Goal: Task Accomplishment & Management: Complete application form

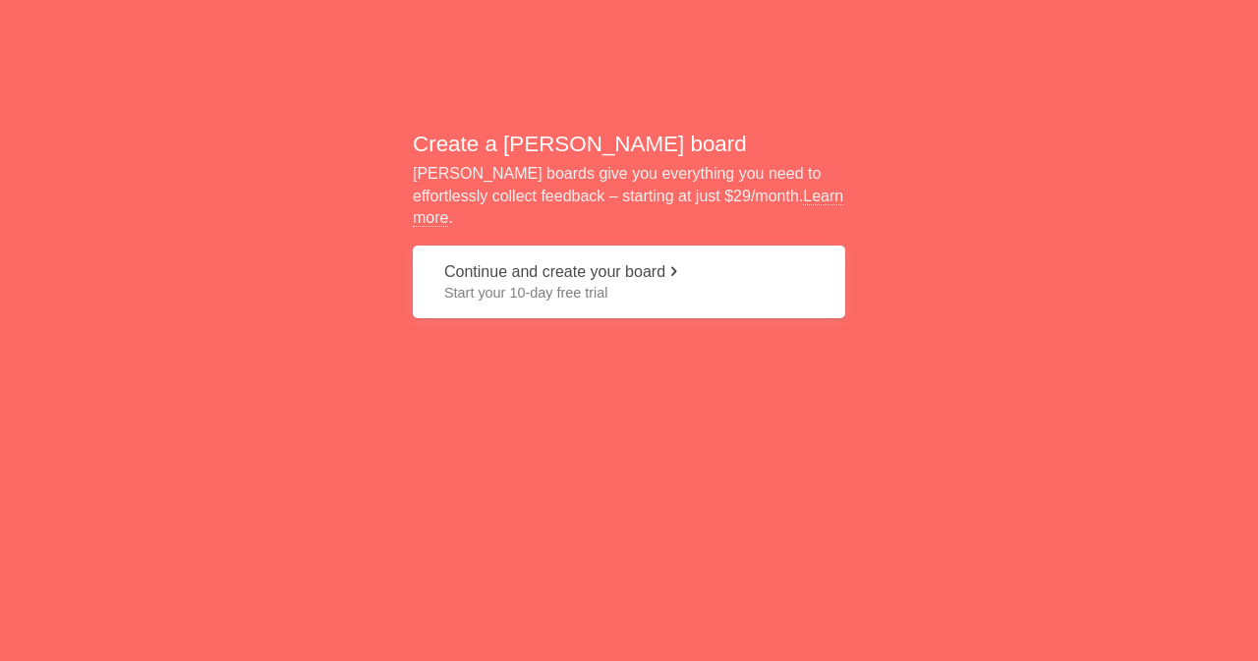
click at [693, 283] on span "Start your 10-day free trial" at bounding box center [628, 293] width 369 height 20
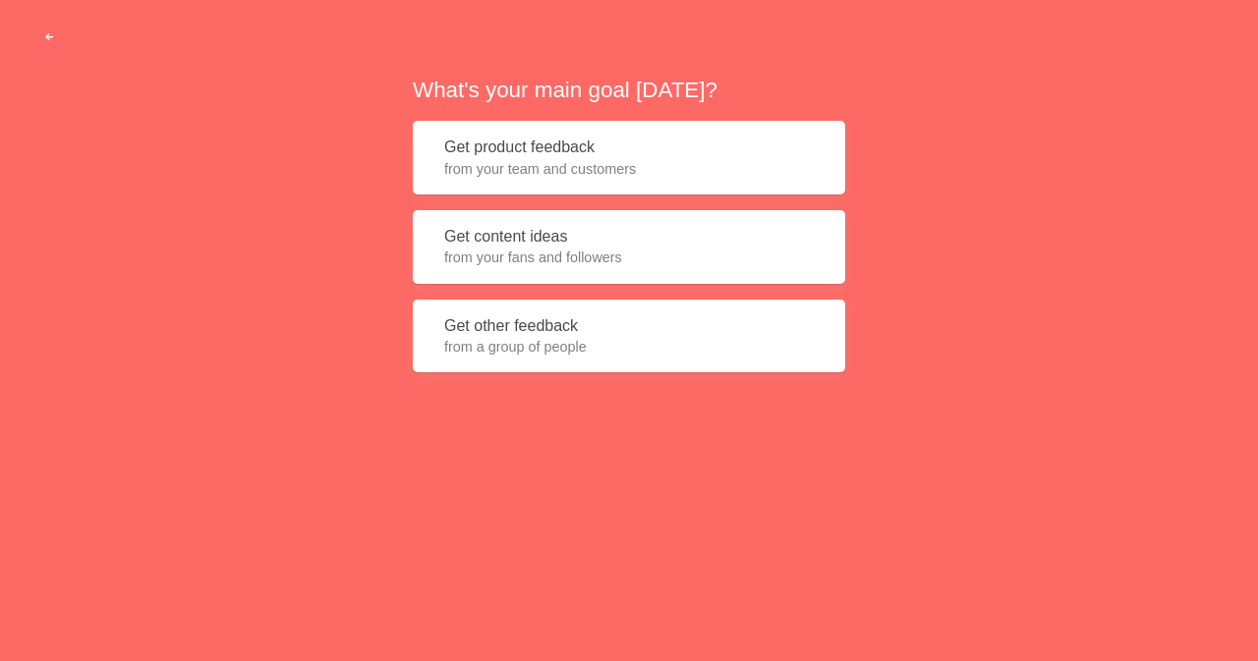
click at [45, 33] on span "button" at bounding box center [49, 37] width 13 height 13
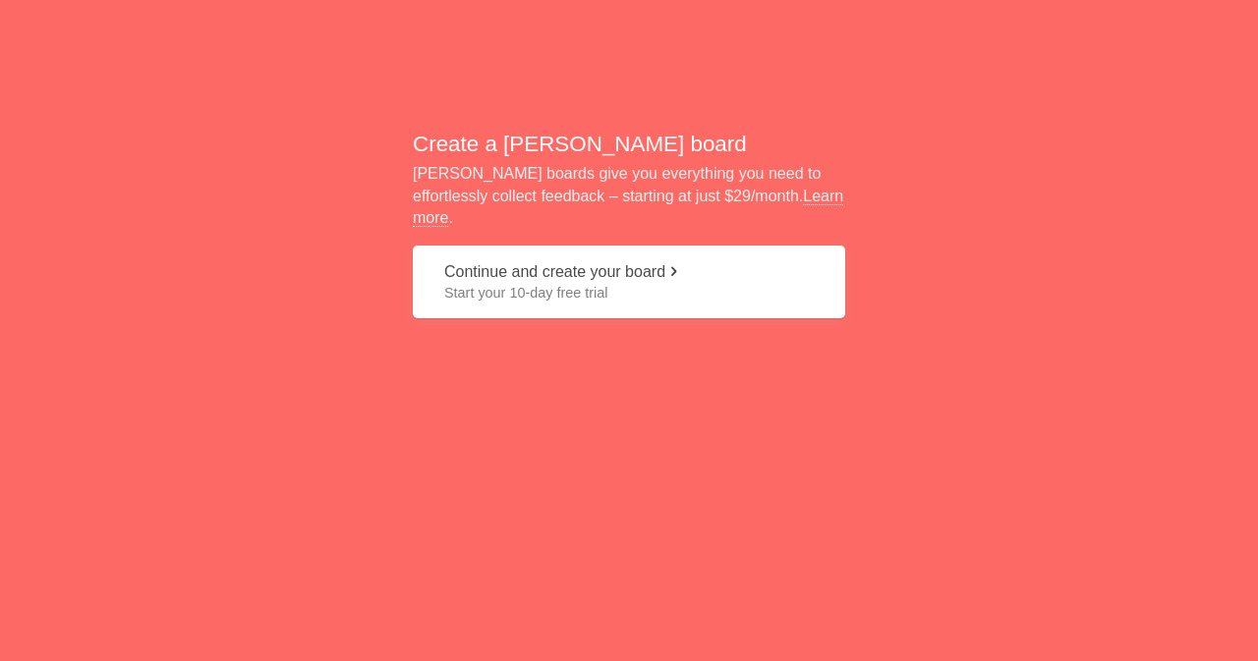
click at [681, 263] on span at bounding box center [673, 271] width 16 height 16
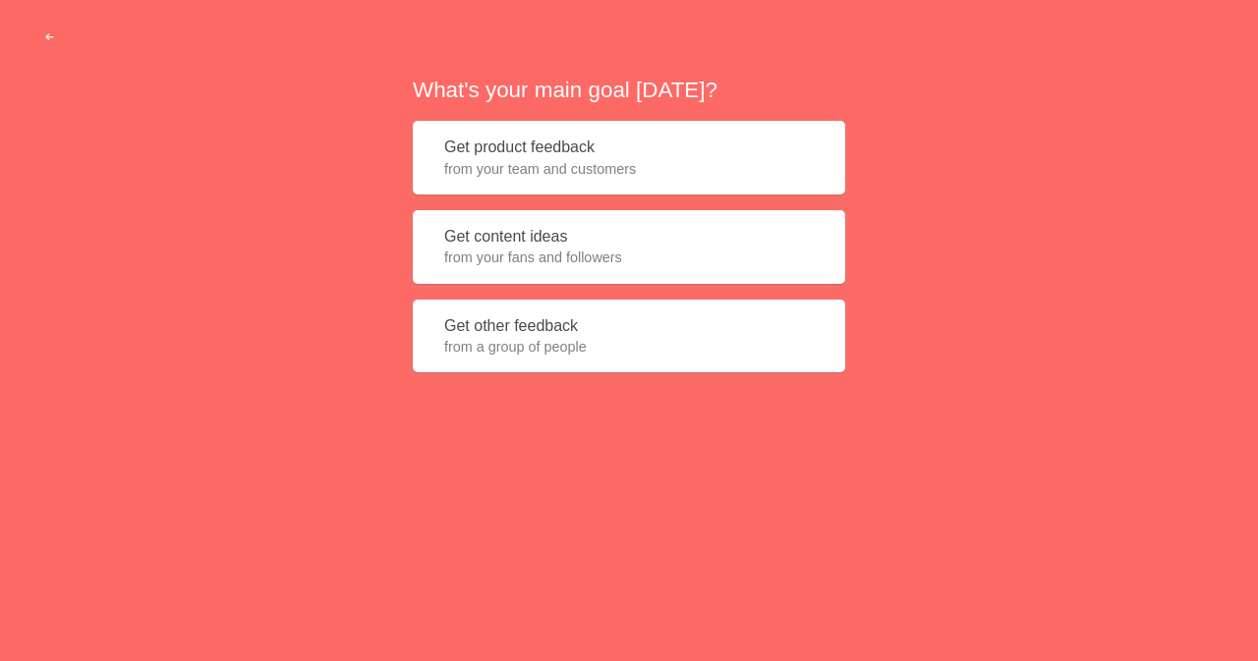
click at [670, 159] on span "from your team and customers" at bounding box center [628, 169] width 369 height 20
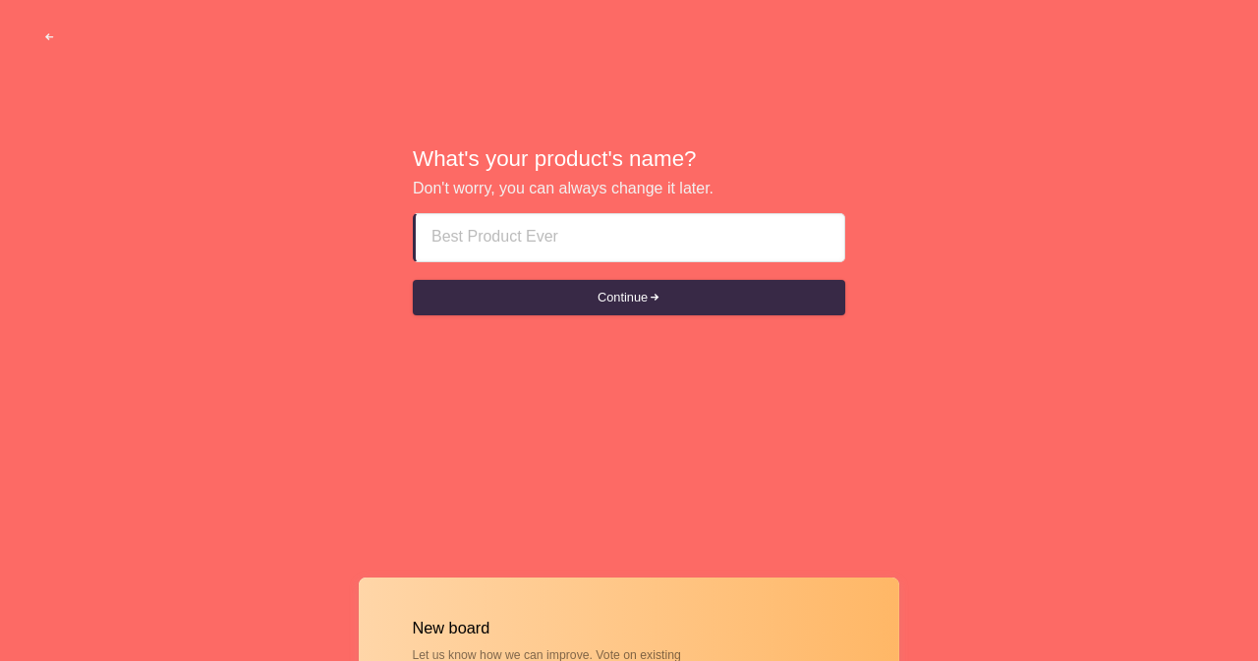
click at [677, 222] on input at bounding box center [629, 237] width 397 height 47
paste input "Kl [GEOGRAPHIC_DATA] Pakistani Escort Girl # [PHONE_NUMBER] #Kl Malaysia Freela…"
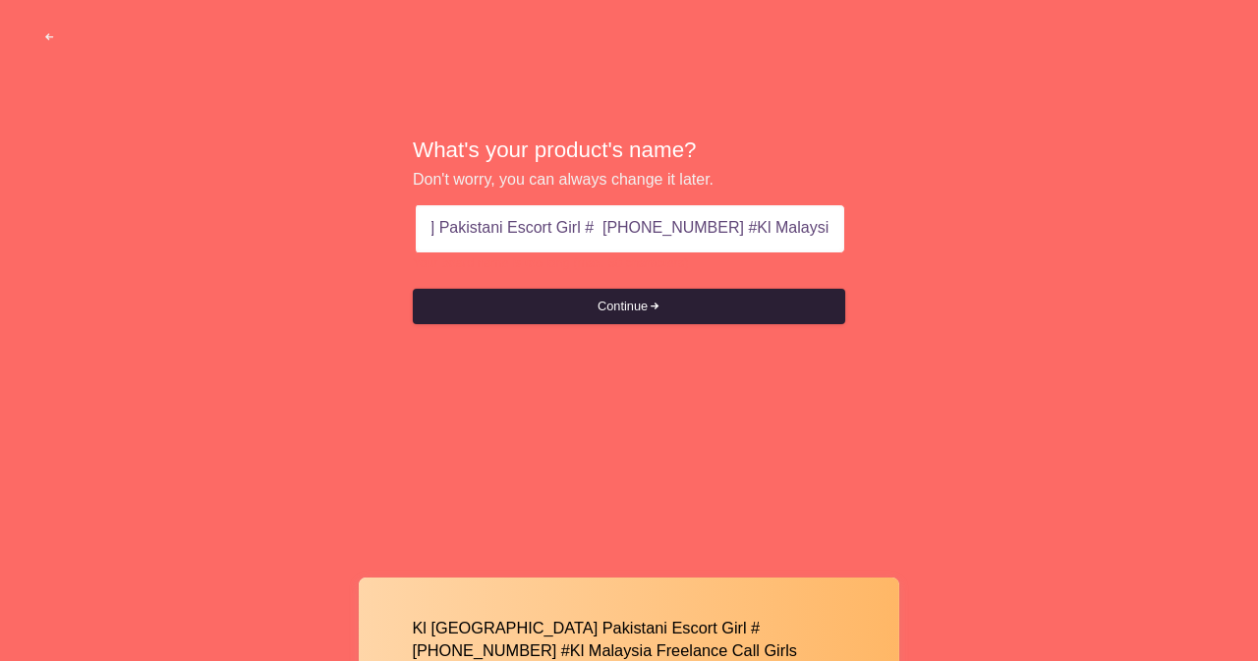
click at [595, 310] on button "Continue" at bounding box center [629, 306] width 432 height 35
click at [599, 310] on button "Continue" at bounding box center [629, 306] width 432 height 35
click at [677, 292] on button "Continue" at bounding box center [629, 306] width 432 height 35
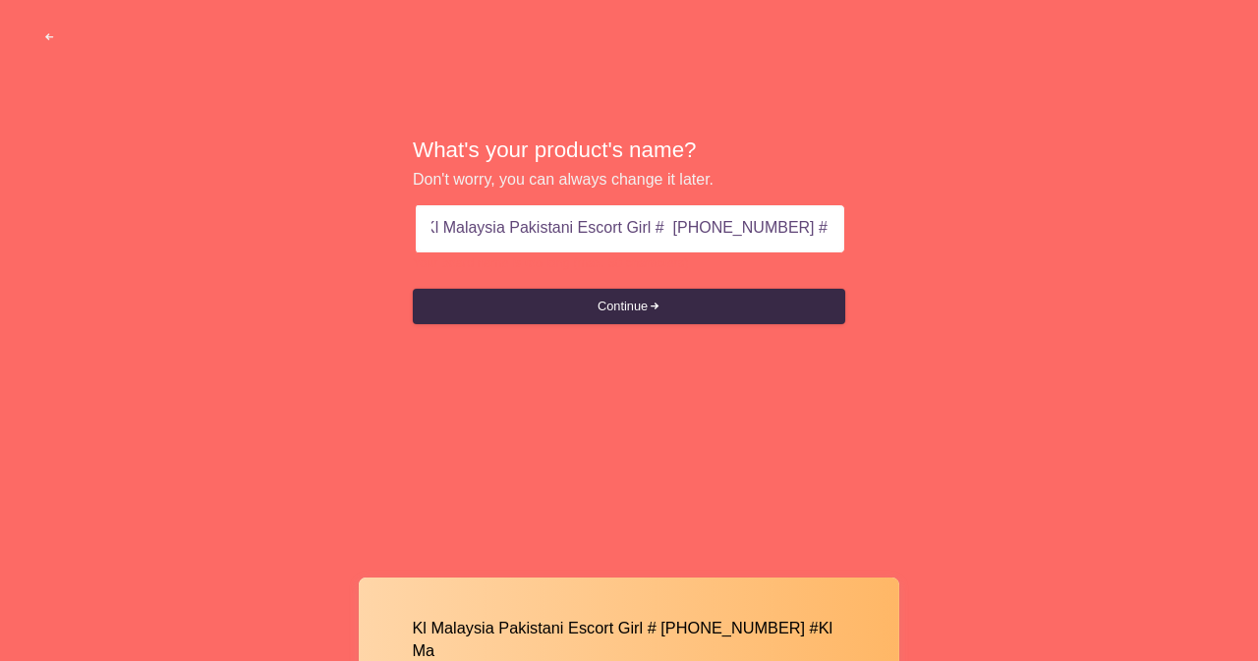
scroll to position [0, 0]
type input "Kl Malaysia Pakistani Escort Girl # [PHONE_NUMBER]"
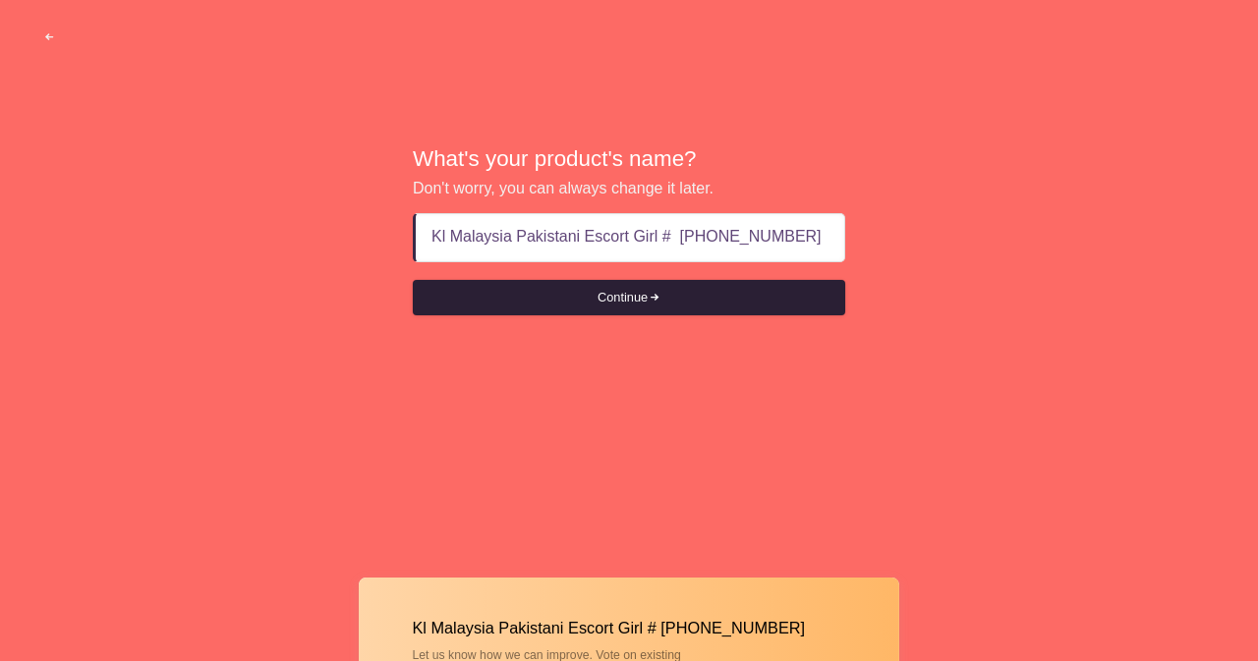
click at [694, 306] on button "Continue" at bounding box center [629, 297] width 432 height 35
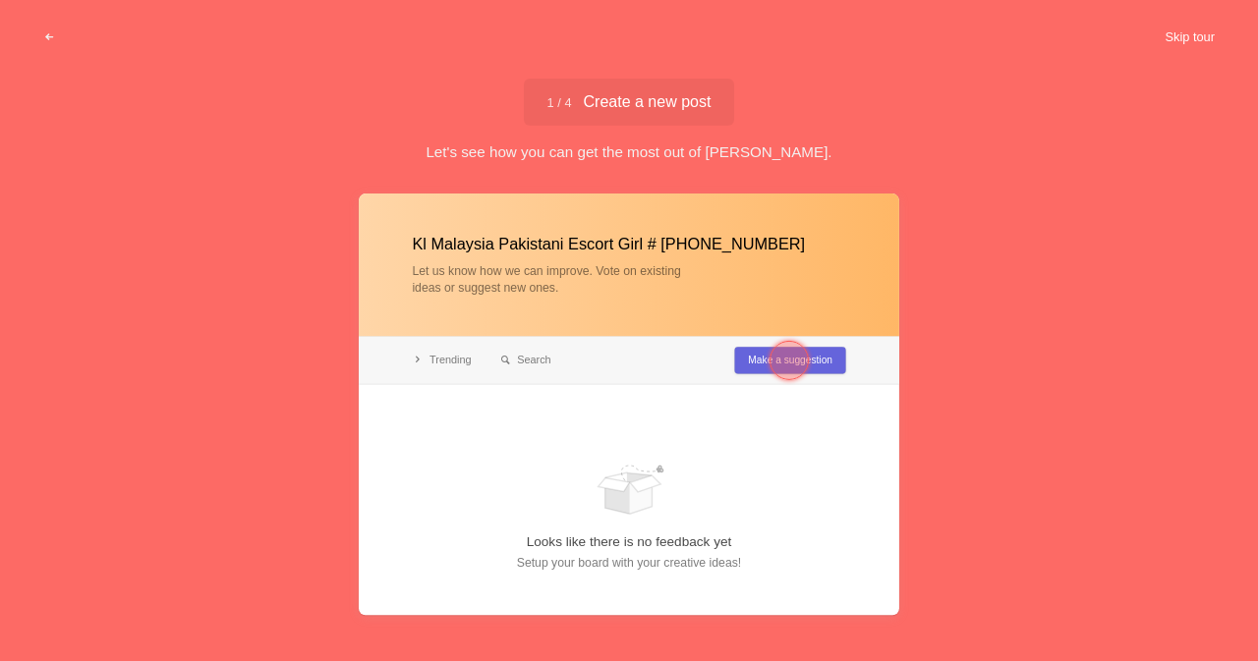
click at [1189, 35] on button "Skip tour" at bounding box center [1189, 37] width 97 height 35
